Goal: Find specific page/section: Find specific page/section

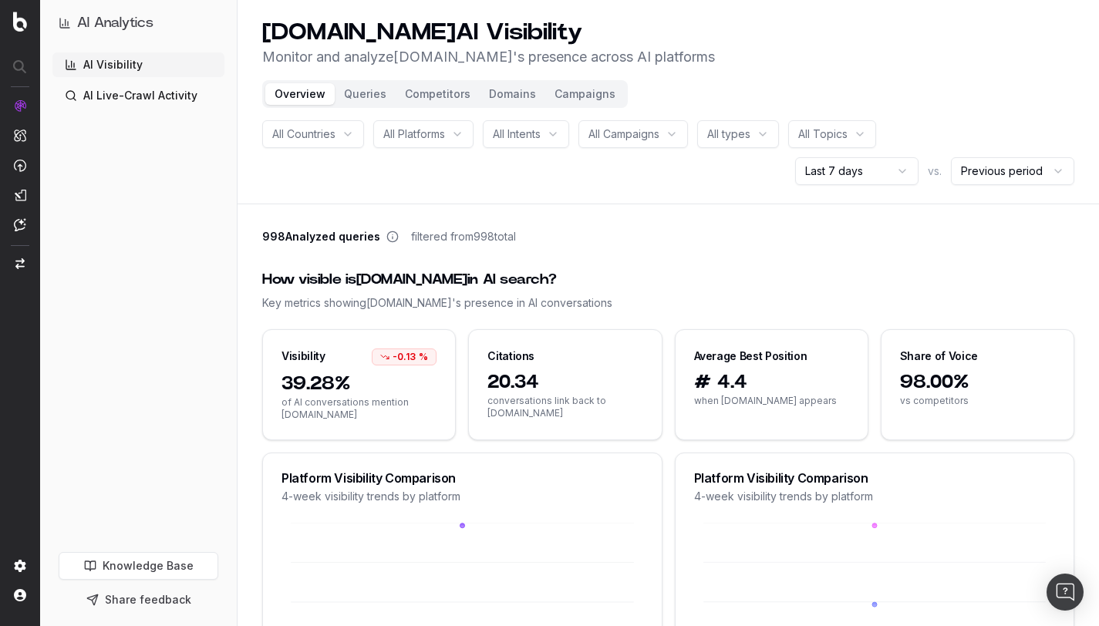
scroll to position [150, 0]
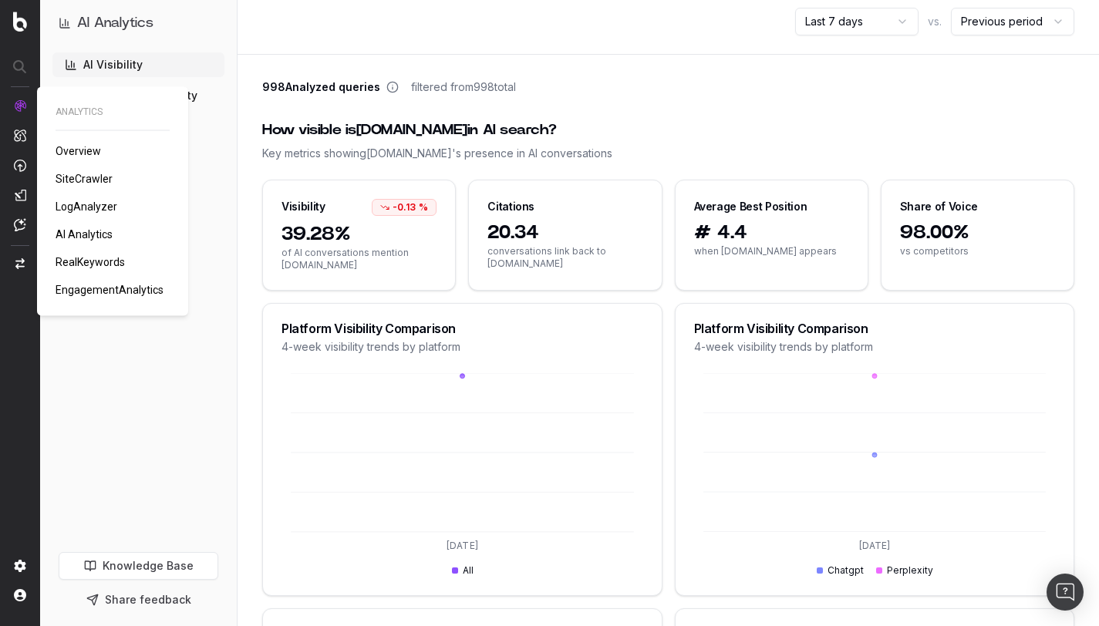
click at [62, 149] on span "Overview" at bounding box center [79, 151] width 46 height 12
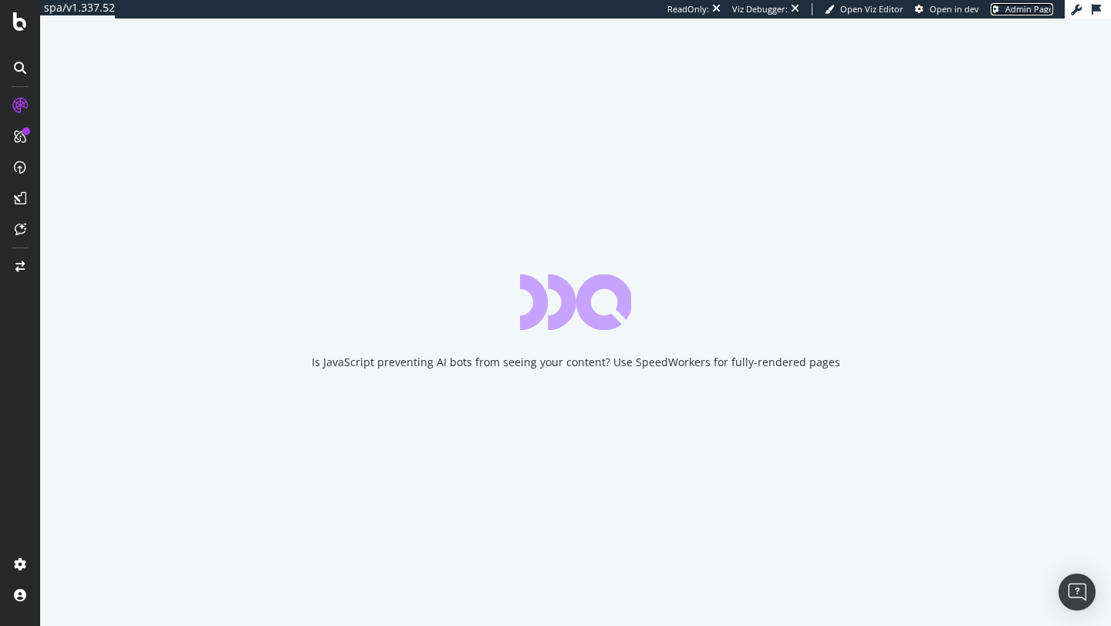
click at [1032, 5] on span "Admin Page" at bounding box center [1029, 9] width 48 height 12
